Goal: Transaction & Acquisition: Purchase product/service

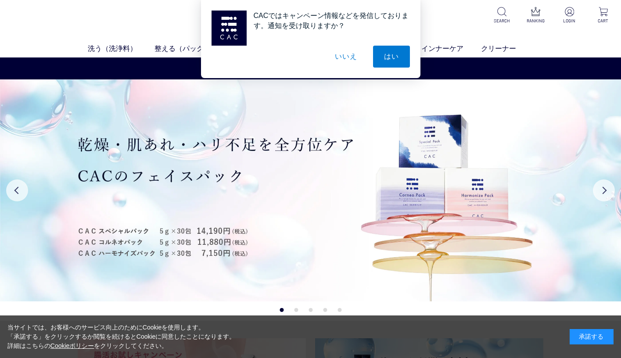
click at [353, 55] on button "いいえ" at bounding box center [346, 57] width 44 height 22
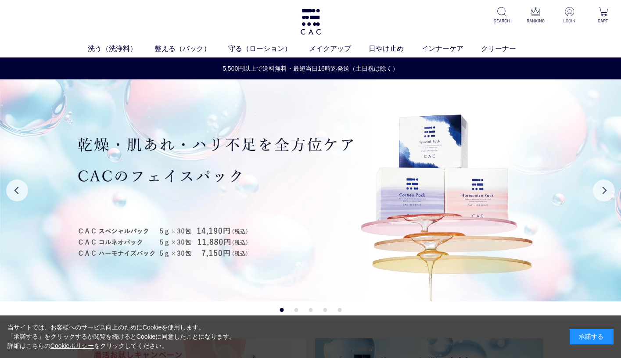
click at [569, 8] on img at bounding box center [569, 11] width 9 height 9
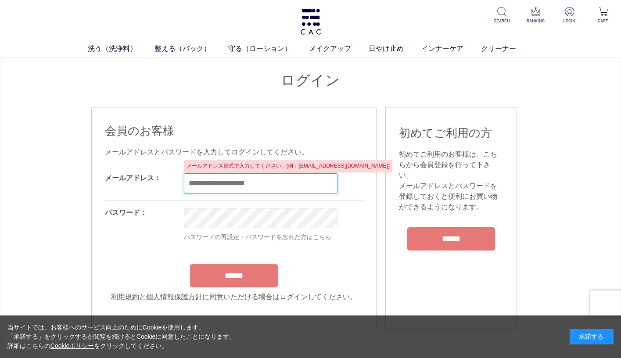
type input "**********"
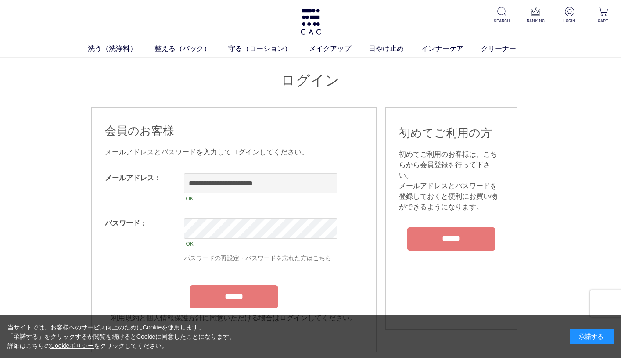
click at [248, 298] on input "******" at bounding box center [234, 296] width 88 height 23
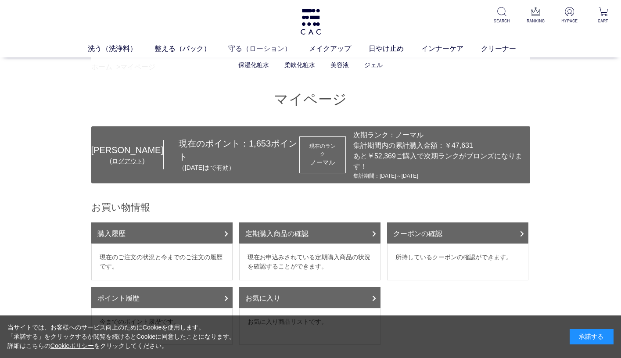
click at [243, 51] on link "守る（ローション）" at bounding box center [268, 48] width 81 height 11
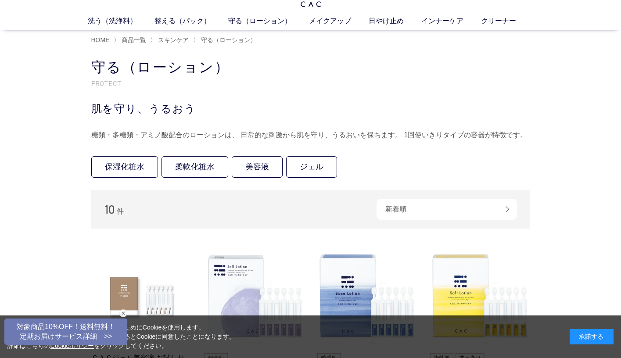
scroll to position [99, 0]
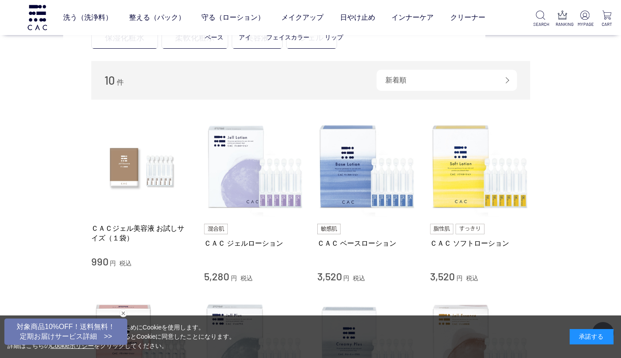
click at [263, 46] on ul "ベース アイ フェイスカラー リップ" at bounding box center [274, 38] width 422 height 22
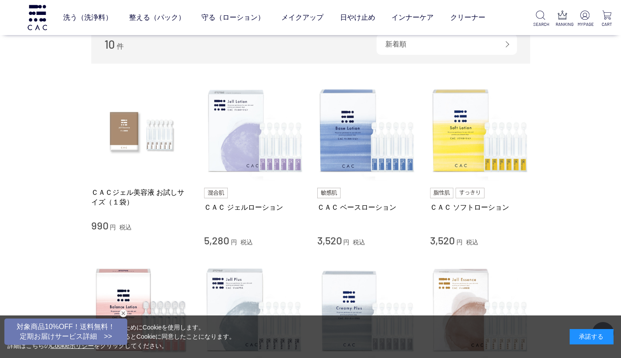
scroll to position [0, 0]
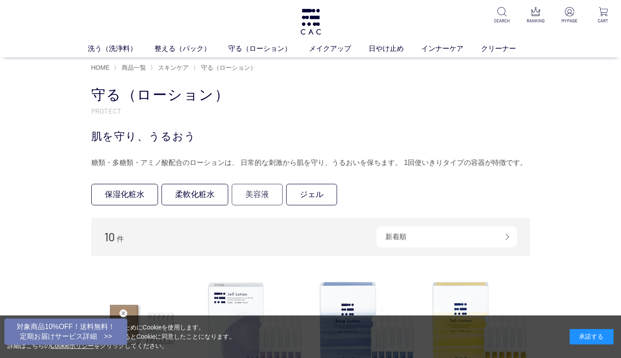
click at [258, 190] on link "美容液" at bounding box center [257, 195] width 51 height 22
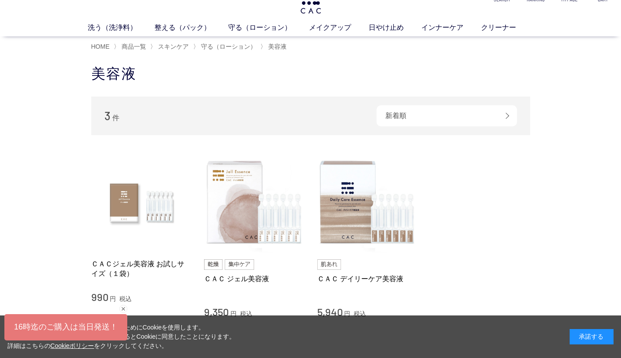
scroll to position [63, 0]
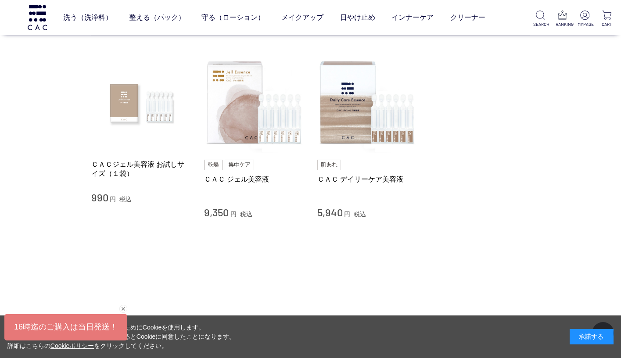
click at [124, 117] on img at bounding box center [141, 103] width 100 height 100
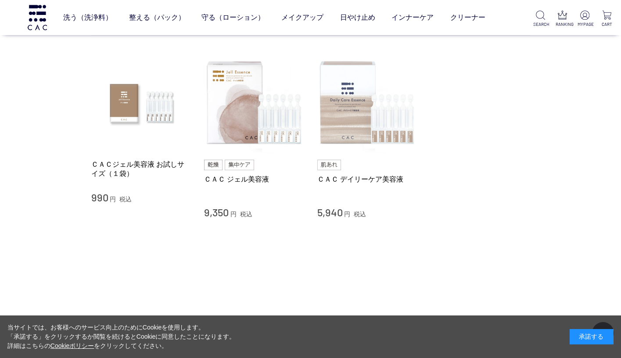
click at [355, 125] on img at bounding box center [367, 103] width 100 height 100
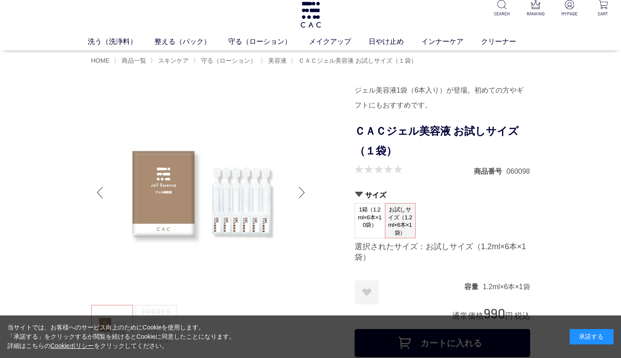
scroll to position [23, 0]
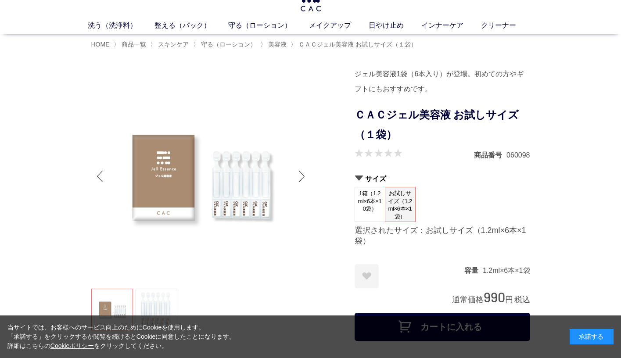
click at [375, 217] on dt "1箱（1.2ml×6本×10袋）" at bounding box center [370, 204] width 31 height 35
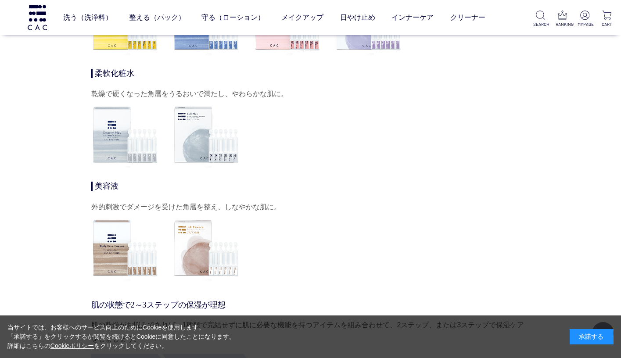
scroll to position [2726, 0]
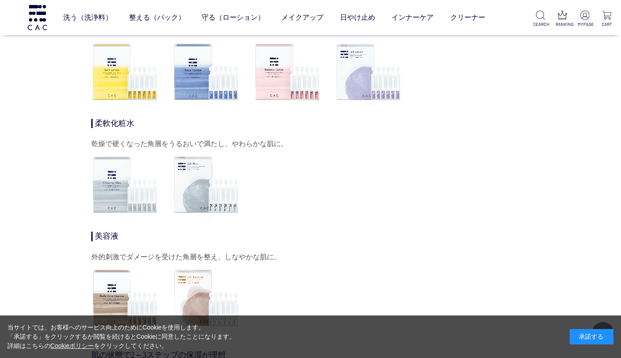
click at [109, 179] on img at bounding box center [125, 185] width 68 height 68
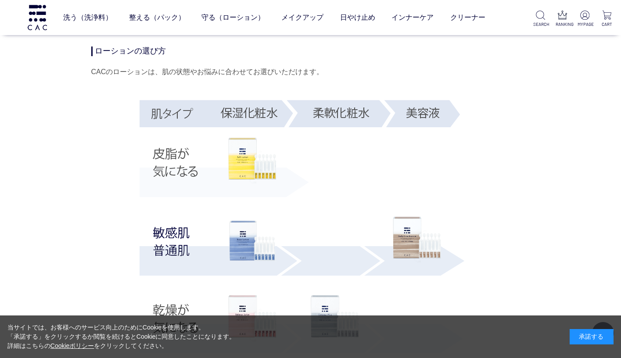
scroll to position [1696, 0]
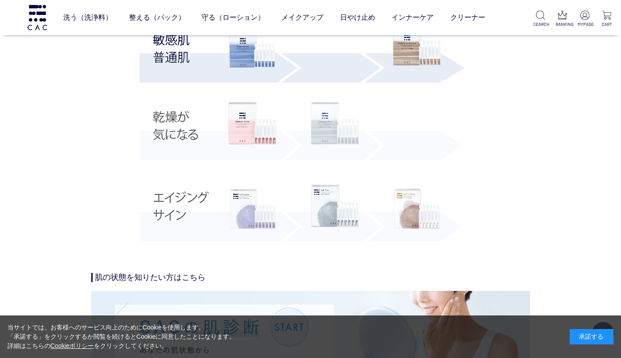
click at [329, 143] on img at bounding box center [335, 125] width 48 height 47
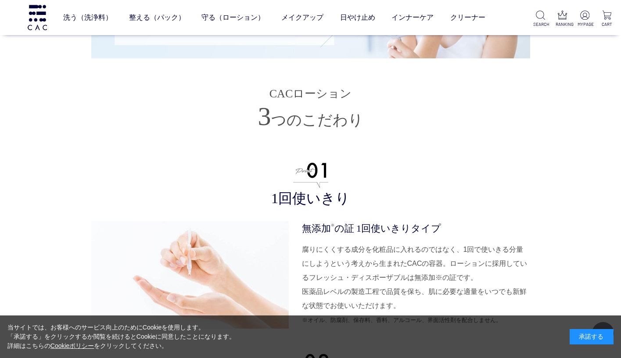
scroll to position [1896, 0]
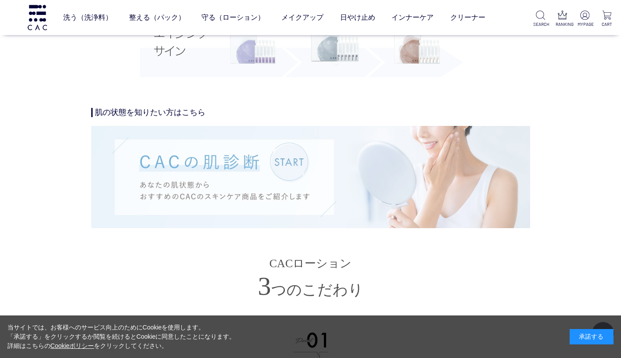
click at [284, 173] on img at bounding box center [310, 177] width 439 height 102
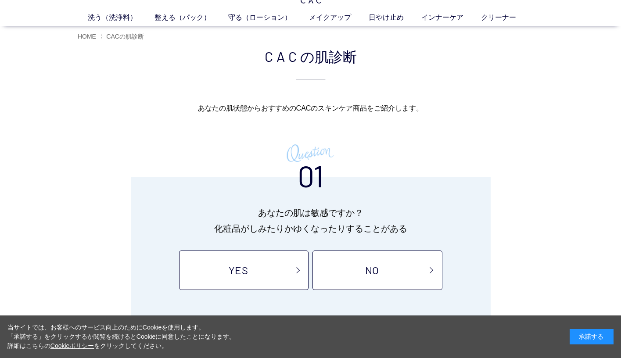
scroll to position [61, 0]
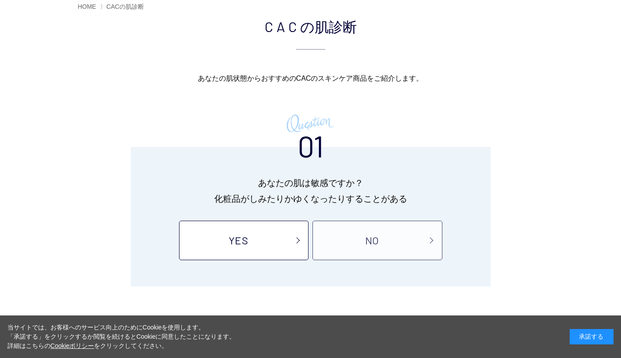
click at [406, 240] on link "NO" at bounding box center [376, 240] width 129 height 39
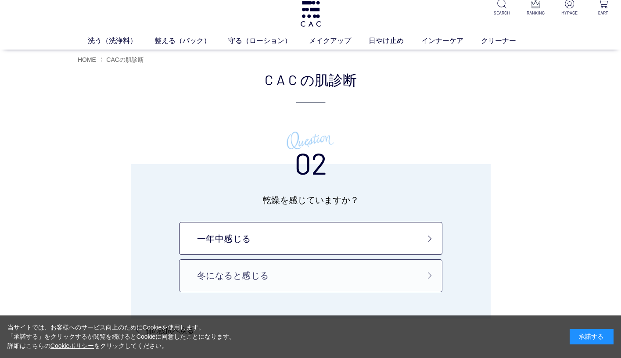
scroll to position [38, 0]
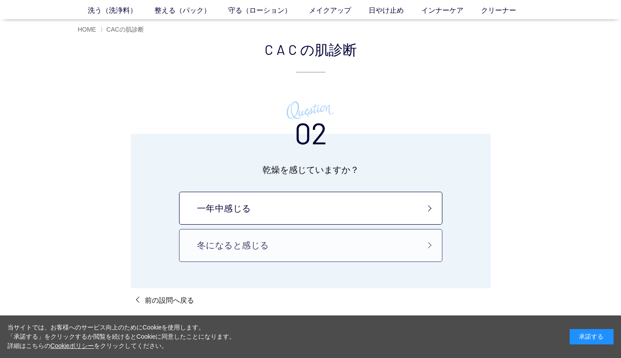
click at [323, 247] on link "冬になると感じる" at bounding box center [310, 245] width 263 height 33
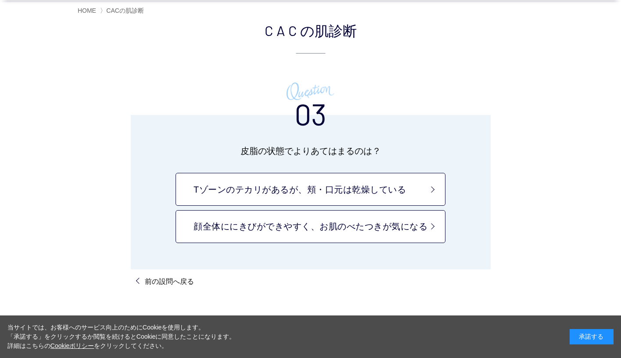
scroll to position [108, 0]
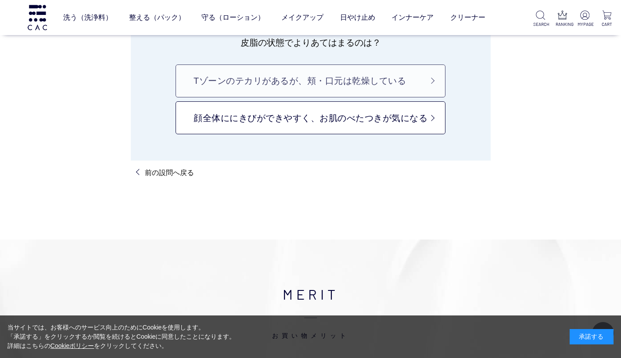
click at [350, 83] on link "Tゾーンのテカリがあるが、頬・口元は乾燥している" at bounding box center [311, 81] width 270 height 33
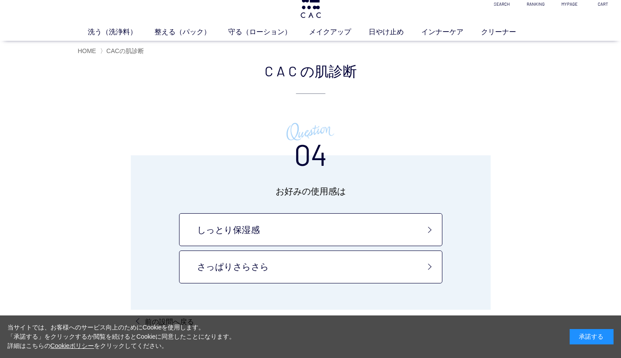
scroll to position [108, 0]
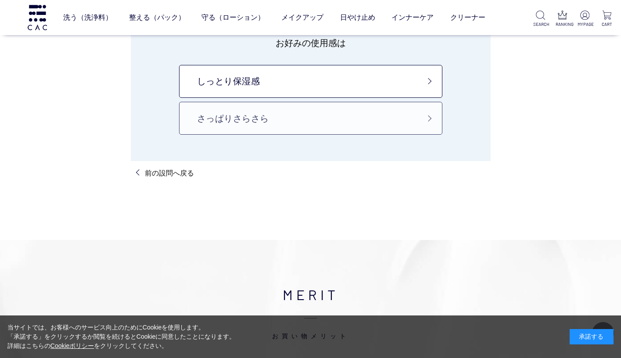
click at [306, 115] on link "さっぱりさらさら" at bounding box center [310, 118] width 263 height 33
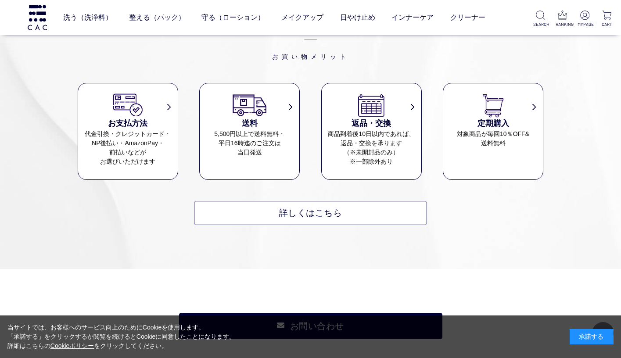
scroll to position [1491, 0]
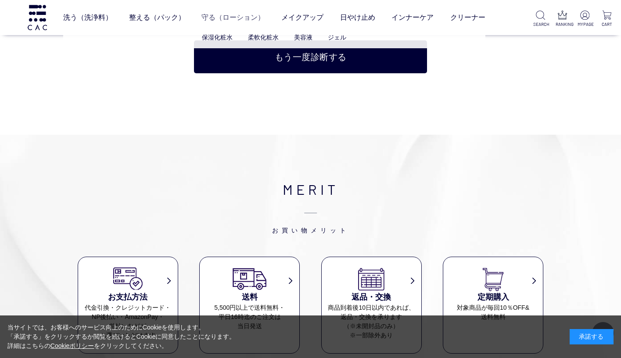
click at [238, 17] on link "守る（ローション）" at bounding box center [232, 17] width 63 height 25
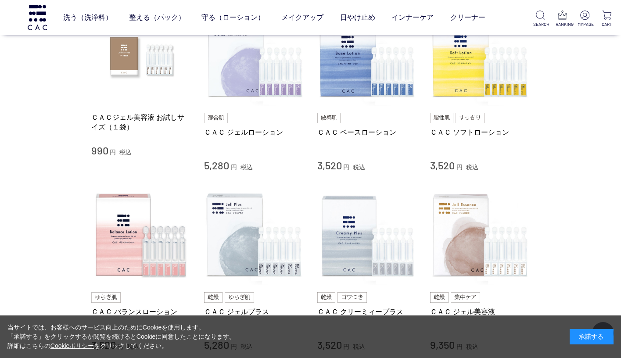
scroll to position [283, 0]
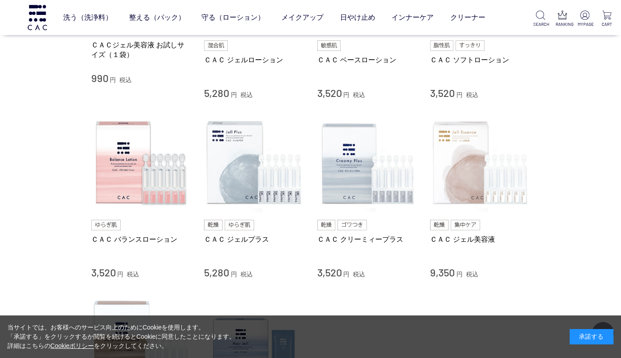
click at [490, 170] on img at bounding box center [480, 163] width 100 height 100
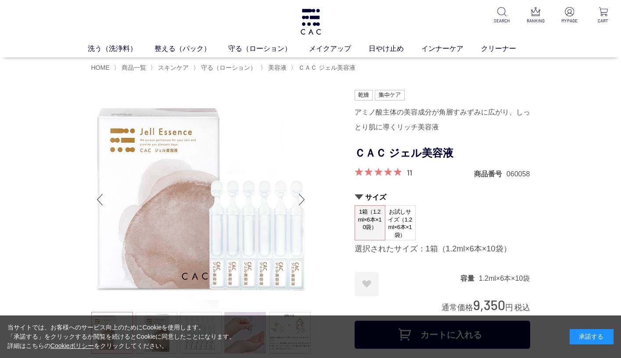
click at [397, 211] on span "お試しサイズ（1.2ml×6本×1袋）" at bounding box center [400, 223] width 30 height 35
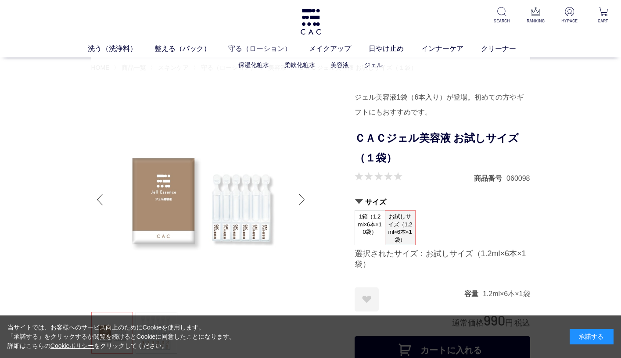
click at [268, 49] on link "守る（ローション）" at bounding box center [268, 48] width 81 height 11
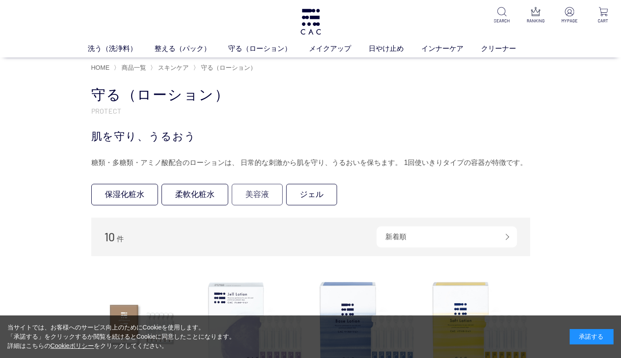
click at [260, 193] on link "美容液" at bounding box center [257, 195] width 51 height 22
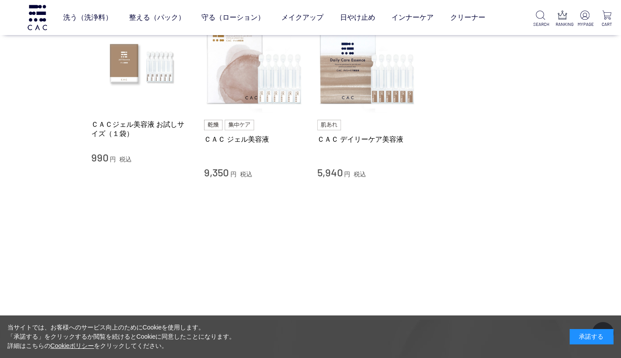
scroll to position [81, 0]
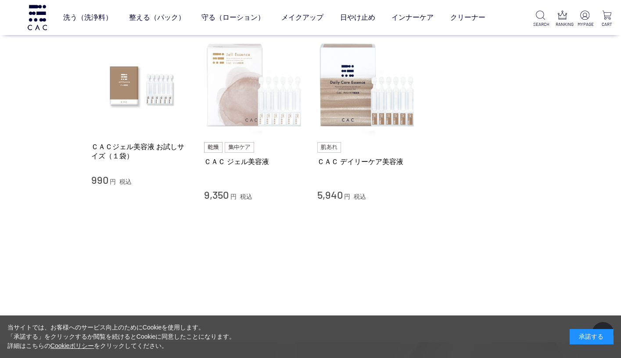
click at [269, 102] on img at bounding box center [254, 86] width 100 height 100
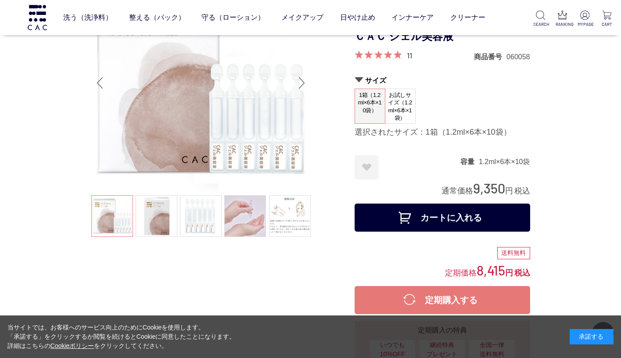
scroll to position [230, 0]
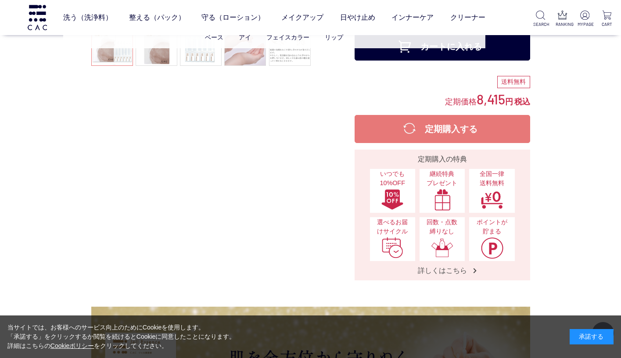
click at [438, 46] on ul "ベース アイ フェイスカラー リップ" at bounding box center [274, 38] width 422 height 22
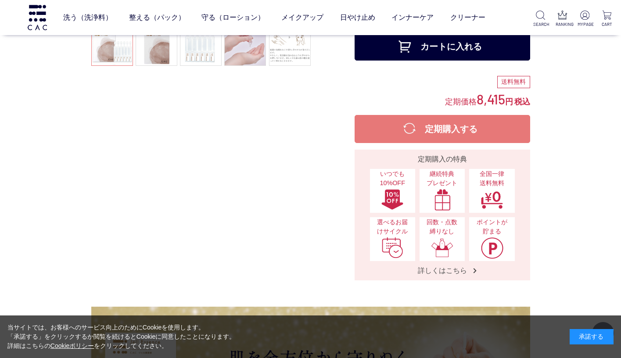
click at [492, 50] on button "カートに入れる" at bounding box center [443, 46] width 176 height 28
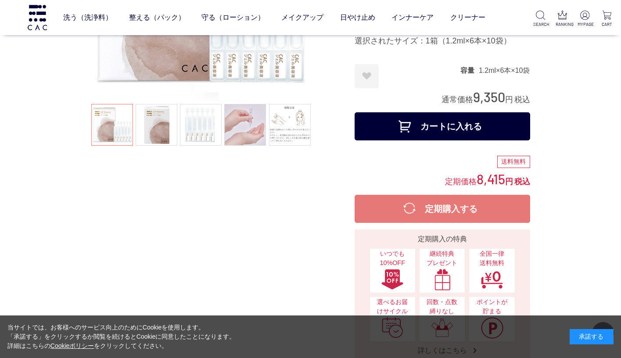
scroll to position [0, 0]
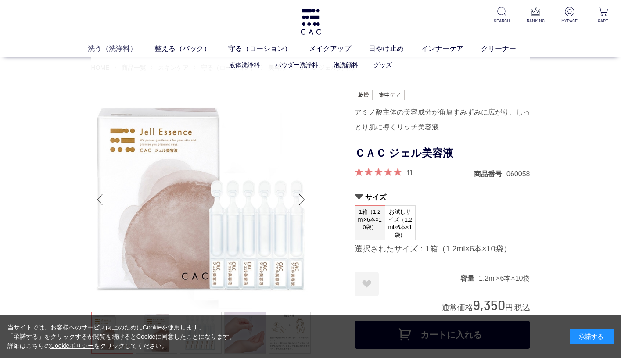
click at [122, 51] on link "洗う（洗浄料）" at bounding box center [121, 48] width 67 height 11
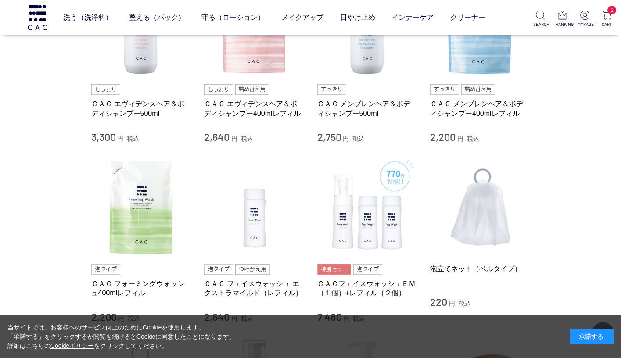
scroll to position [512, 0]
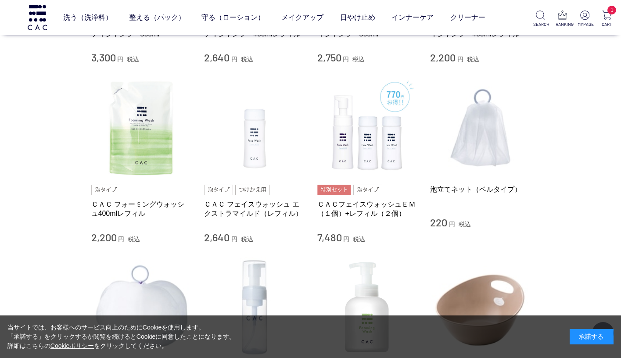
click at [256, 158] on img at bounding box center [254, 128] width 100 height 100
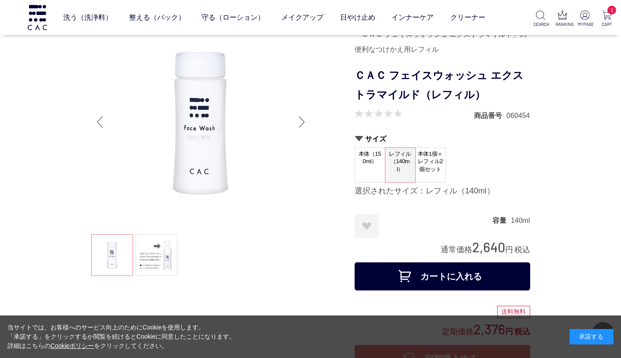
scroll to position [183, 0]
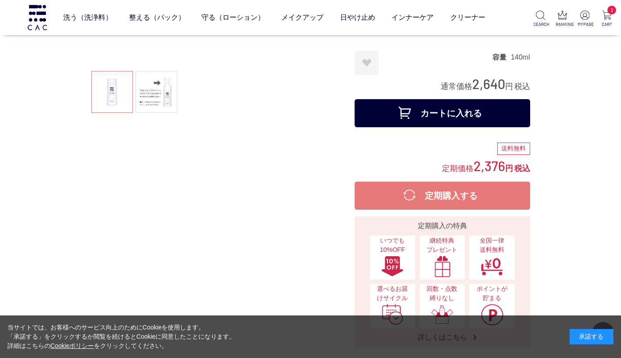
click at [128, 104] on ul at bounding box center [200, 93] width 219 height 44
click at [144, 104] on link at bounding box center [157, 92] width 42 height 42
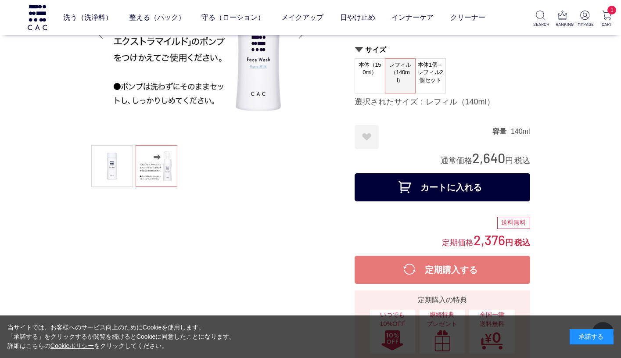
scroll to position [50, 0]
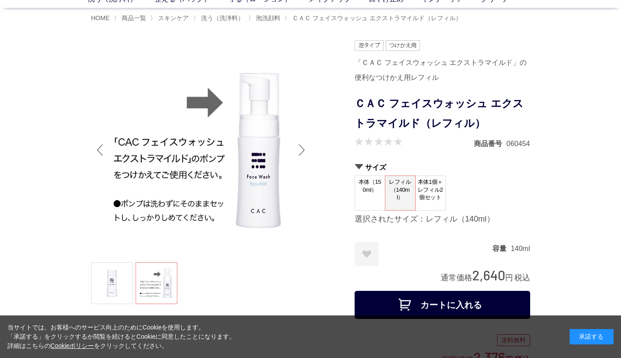
click at [377, 184] on span "本体（150ml）" at bounding box center [370, 188] width 30 height 25
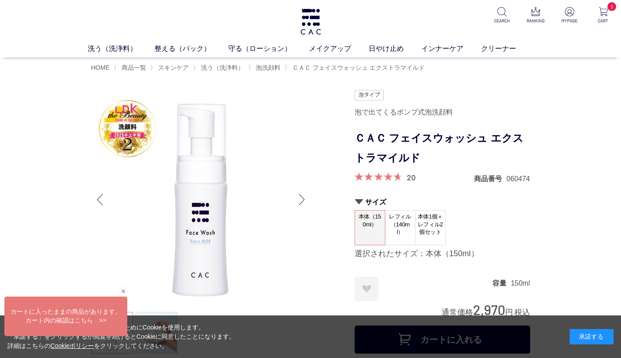
click at [394, 223] on span "レフィル（140ml）" at bounding box center [400, 225] width 30 height 28
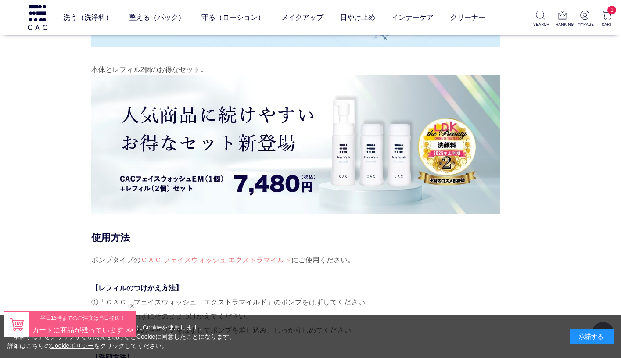
scroll to position [6685, 0]
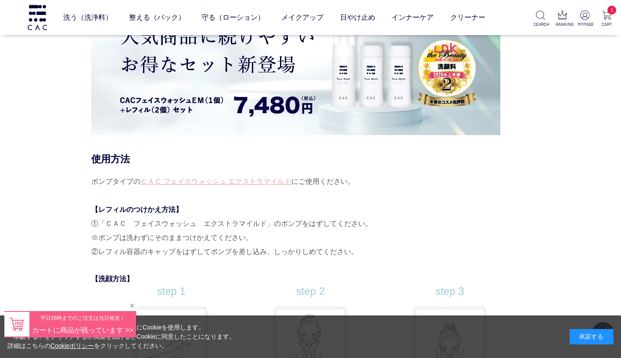
click at [275, 178] on link "ＣＡＣ フェイスウォッシュ エクストラマイルド" at bounding box center [215, 181] width 151 height 7
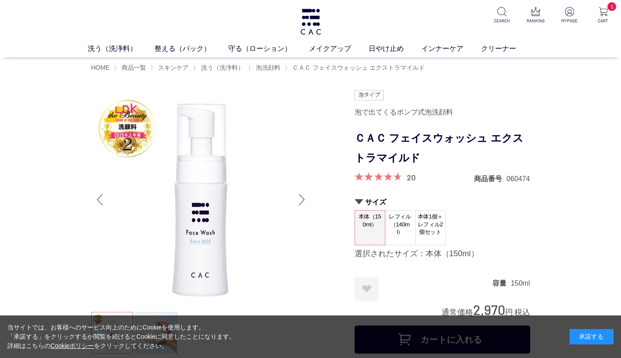
click at [406, 226] on span "レフィル（140ml）" at bounding box center [400, 225] width 30 height 28
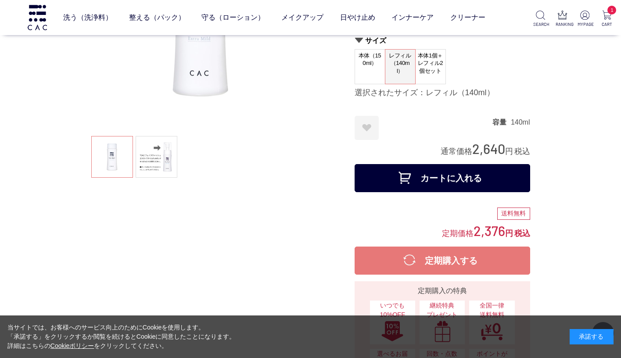
scroll to position [103, 0]
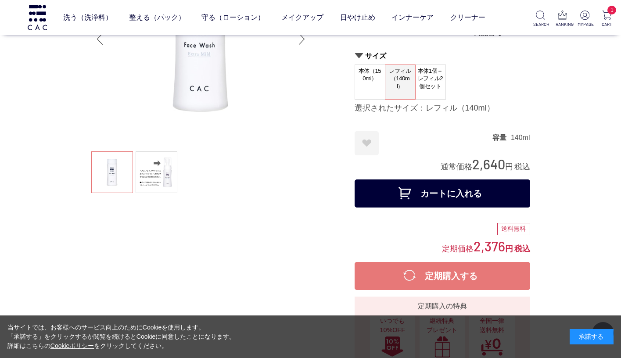
click at [370, 94] on dt "本体（150ml）" at bounding box center [370, 82] width 31 height 35
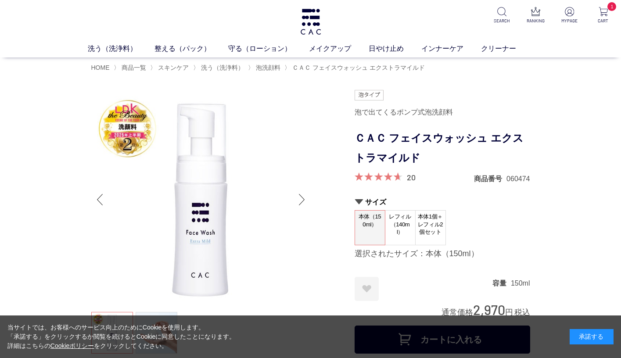
click at [399, 227] on span "レフィル（140ml）" at bounding box center [400, 225] width 30 height 28
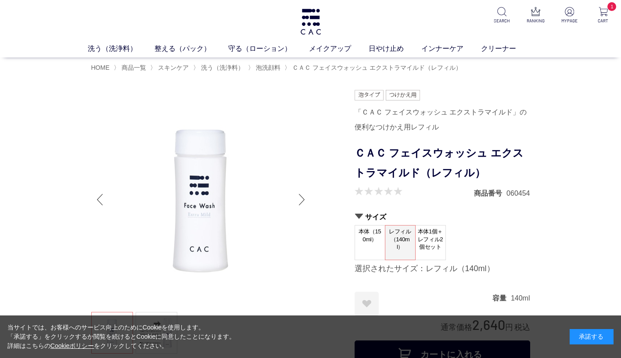
scroll to position [136, 0]
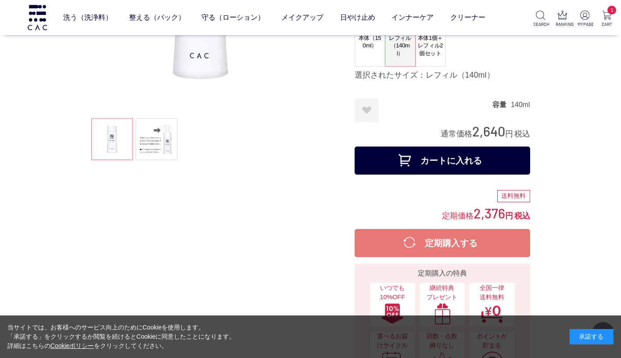
click at [474, 167] on button "カートに入れる" at bounding box center [443, 161] width 176 height 28
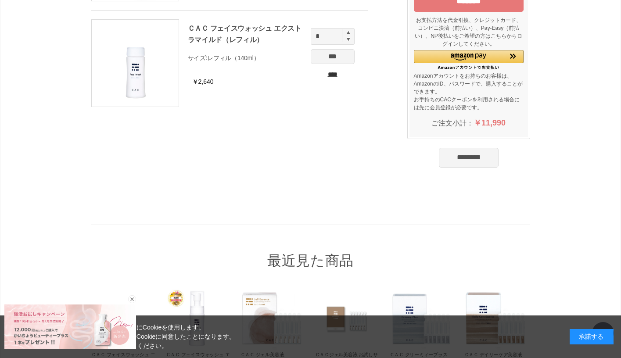
scroll to position [84, 0]
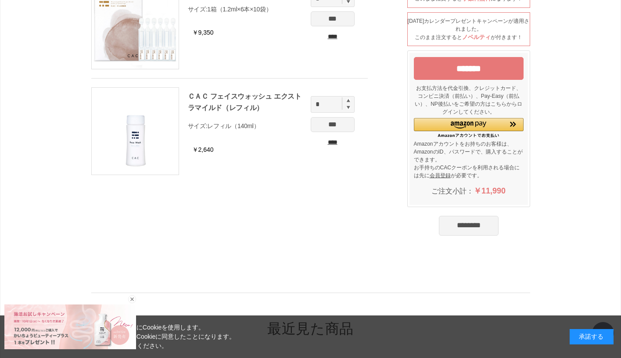
click at [474, 79] on input "*******" at bounding box center [469, 68] width 110 height 23
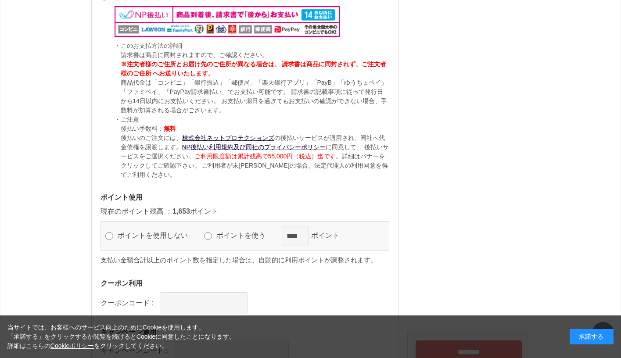
scroll to position [907, 0]
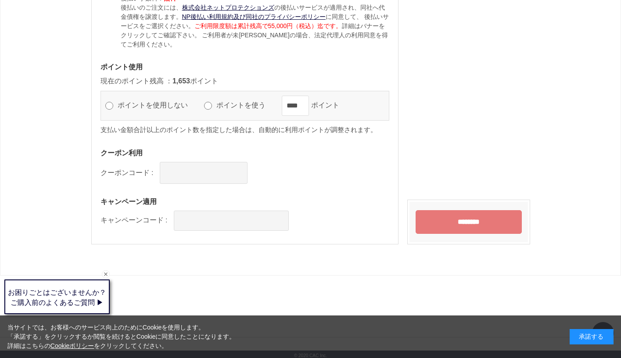
click at [463, 215] on input "********" at bounding box center [469, 222] width 106 height 24
